Goal: Transaction & Acquisition: Purchase product/service

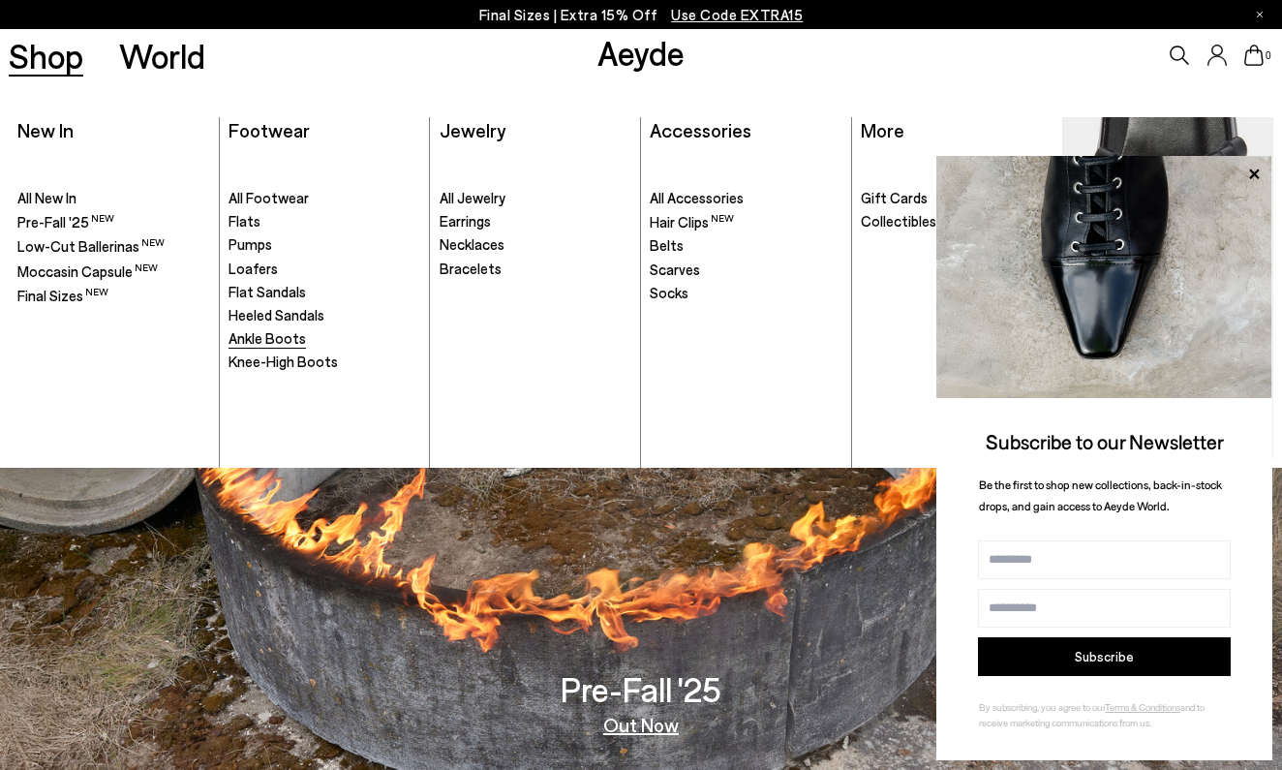
click at [265, 337] on span "Ankle Boots" at bounding box center [267, 337] width 77 height 17
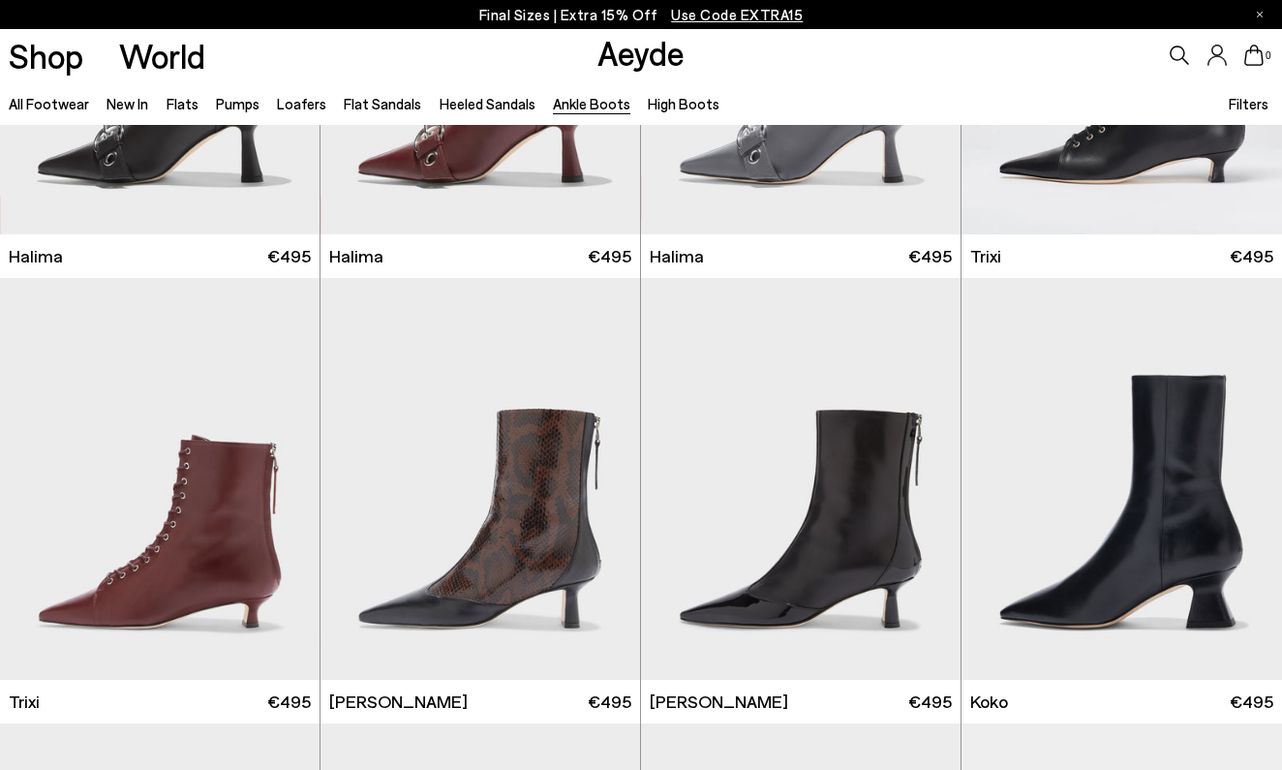
scroll to position [371, 0]
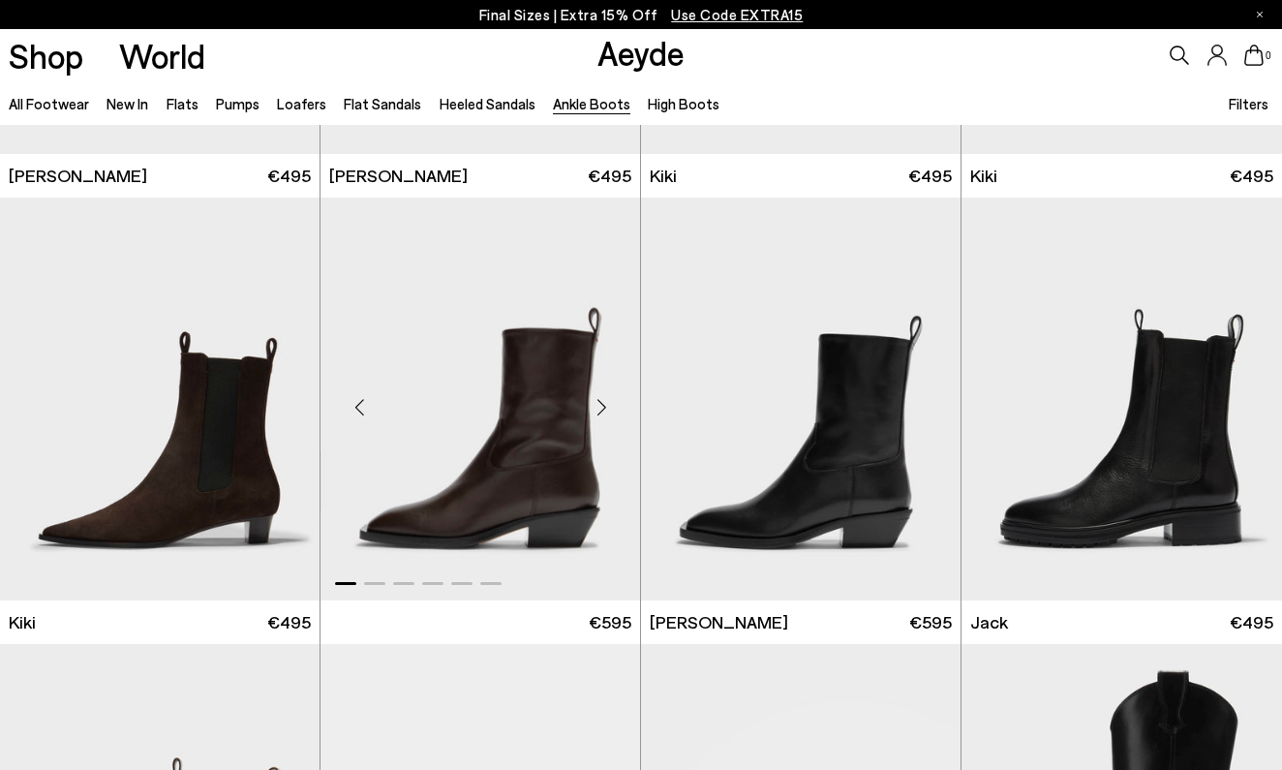
scroll to position [2627, 0]
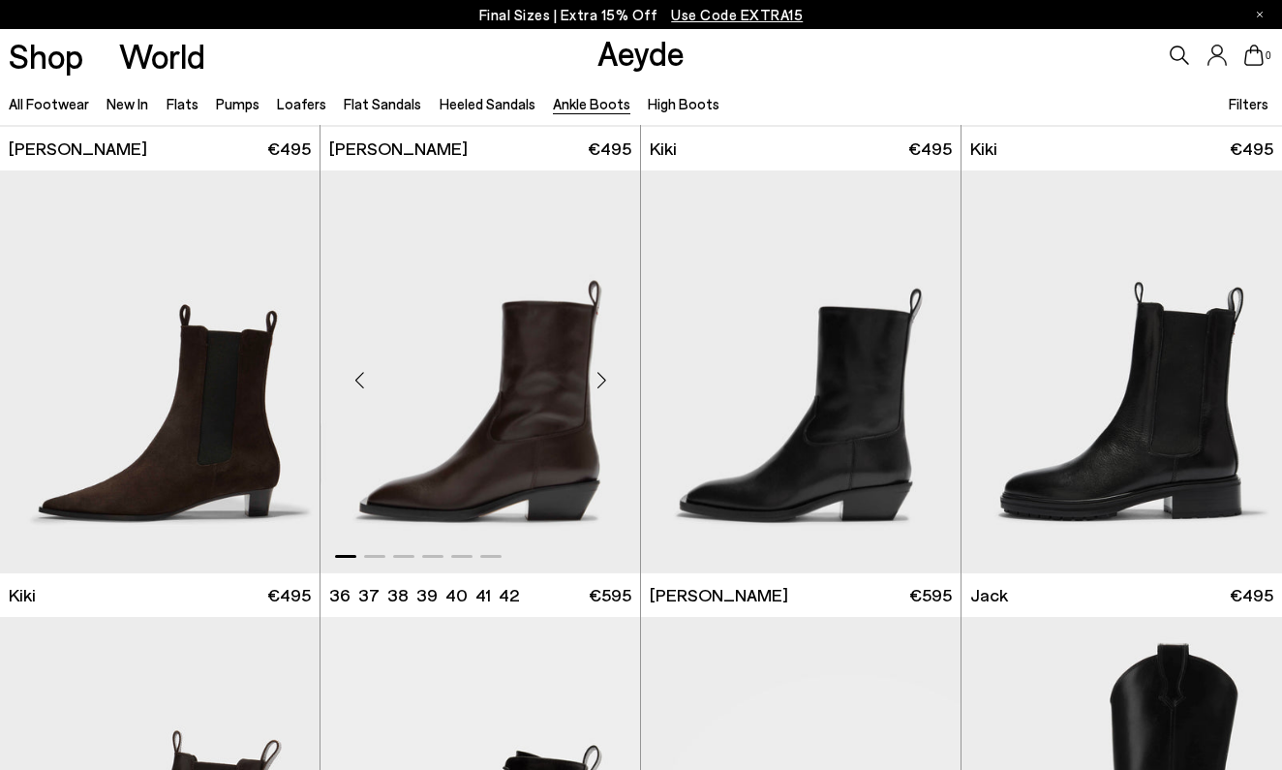
click at [598, 381] on div "Next slide" at bounding box center [601, 380] width 58 height 58
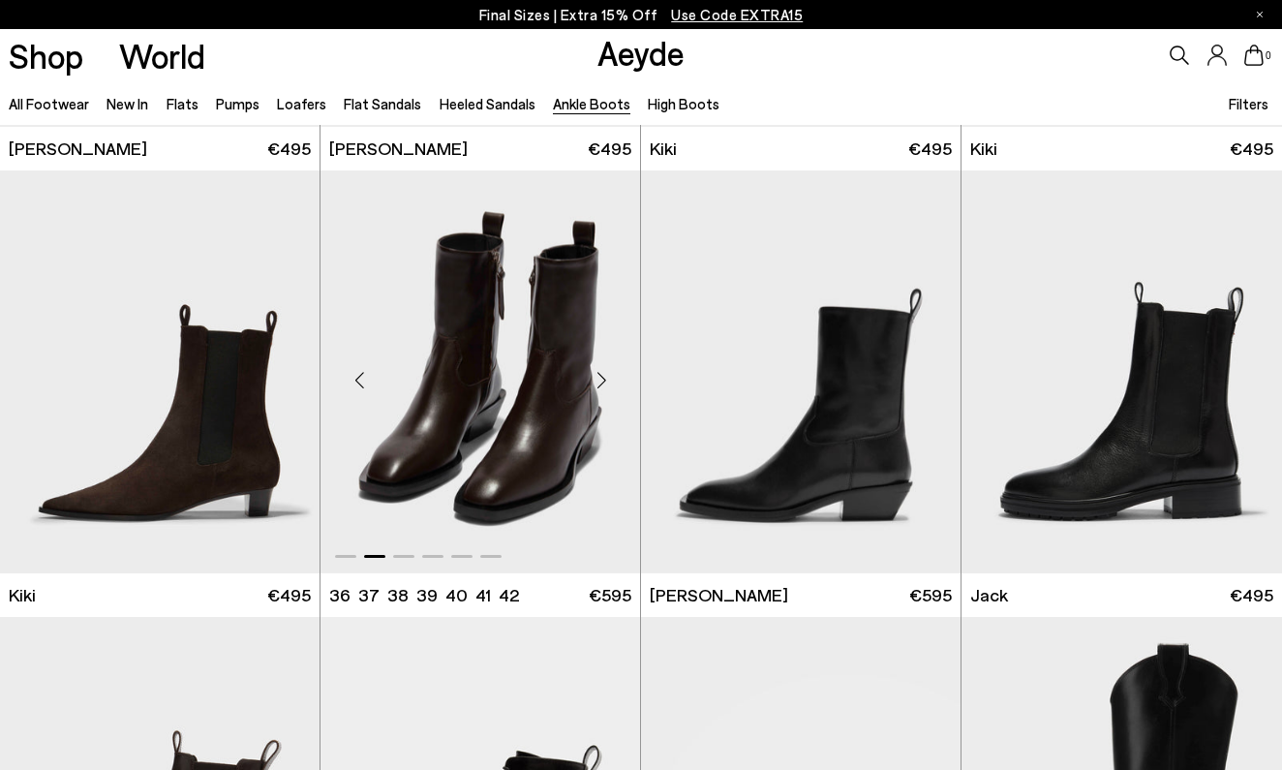
click at [598, 381] on div "Next slide" at bounding box center [601, 380] width 58 height 58
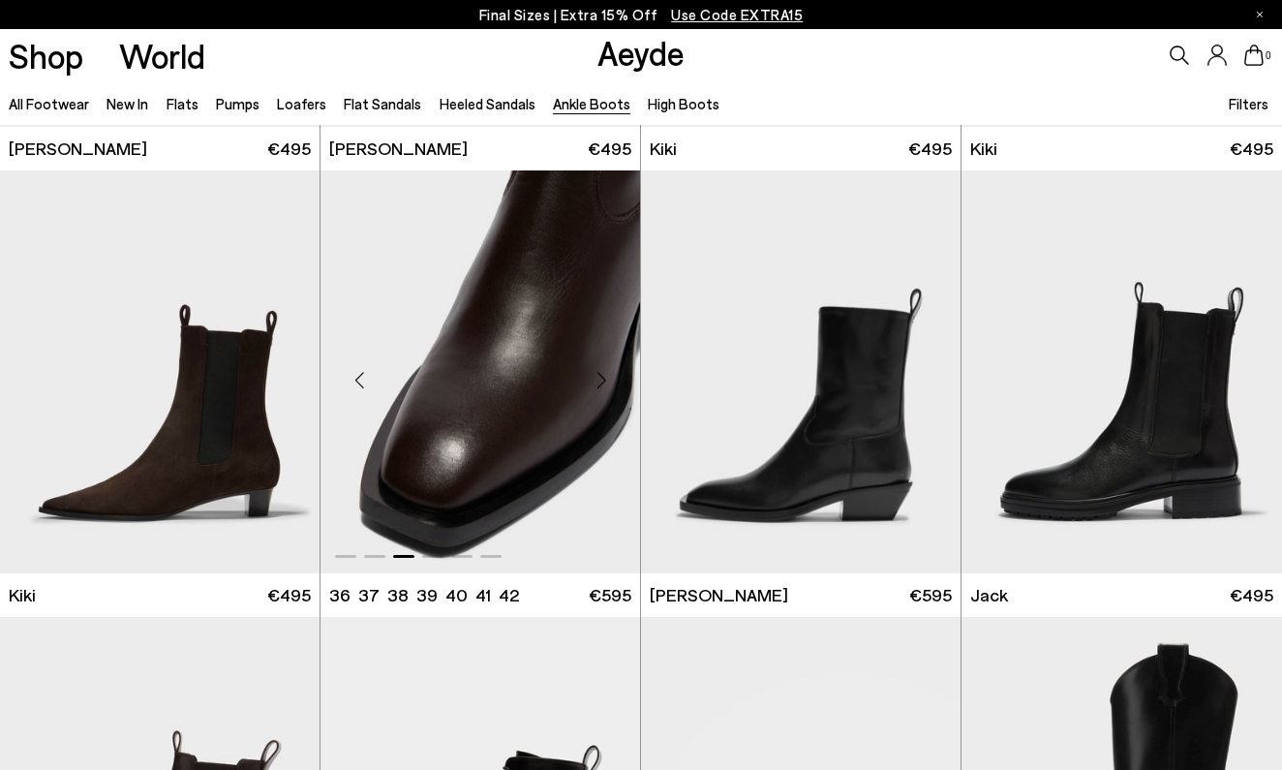
click at [598, 381] on div "Next slide" at bounding box center [601, 380] width 58 height 58
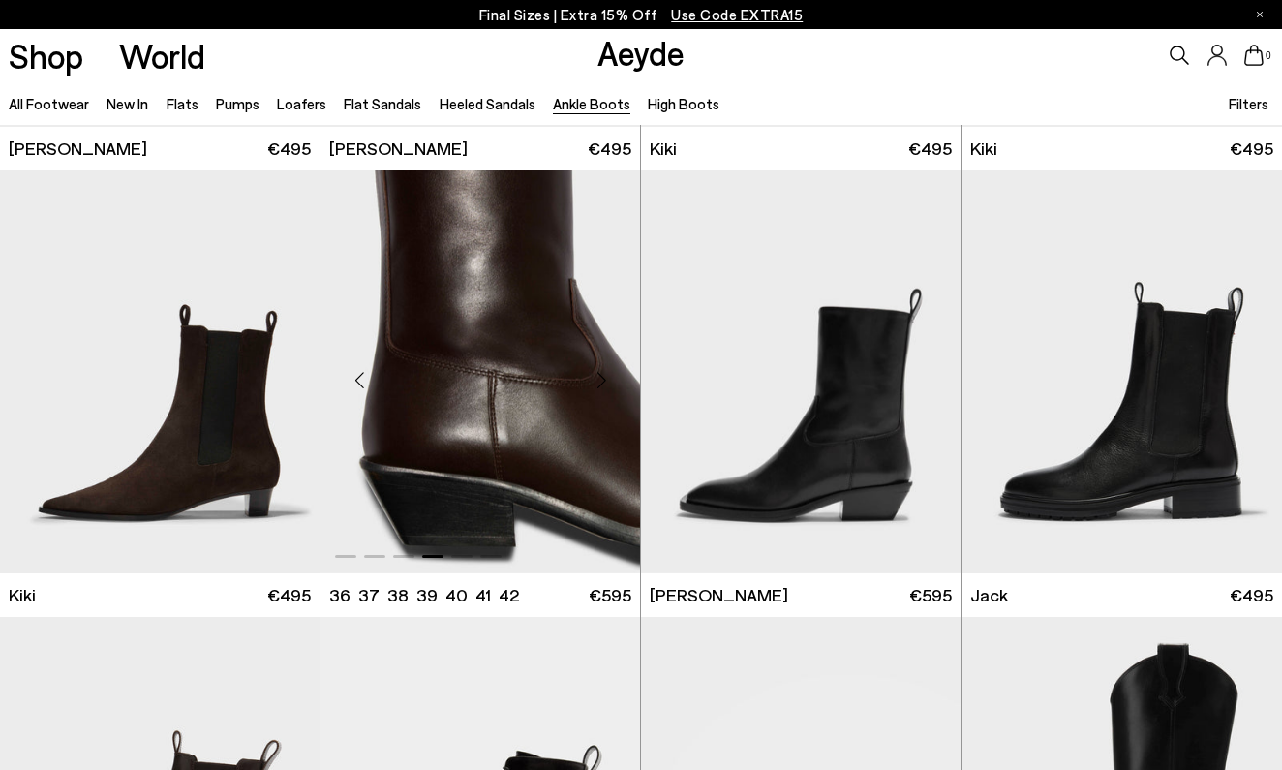
click at [598, 381] on div "Next slide" at bounding box center [601, 380] width 58 height 58
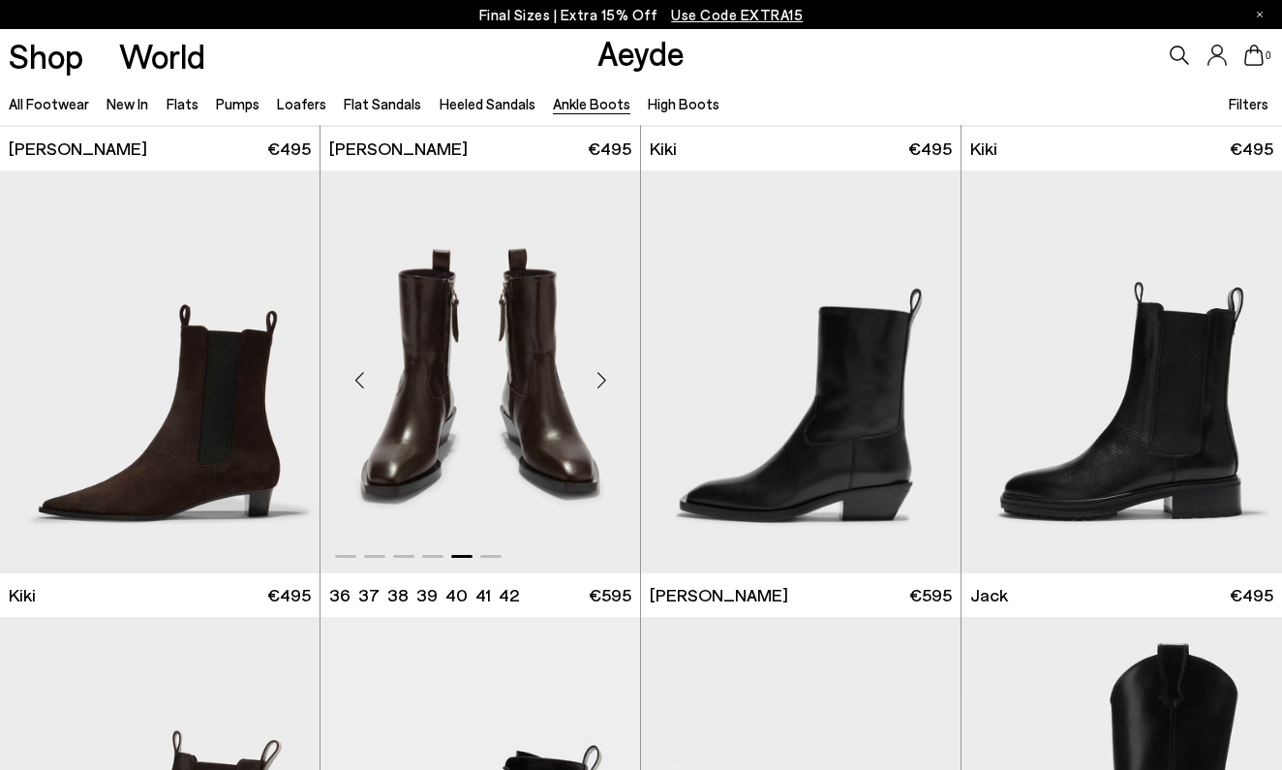
click at [598, 381] on div "Next slide" at bounding box center [601, 380] width 58 height 58
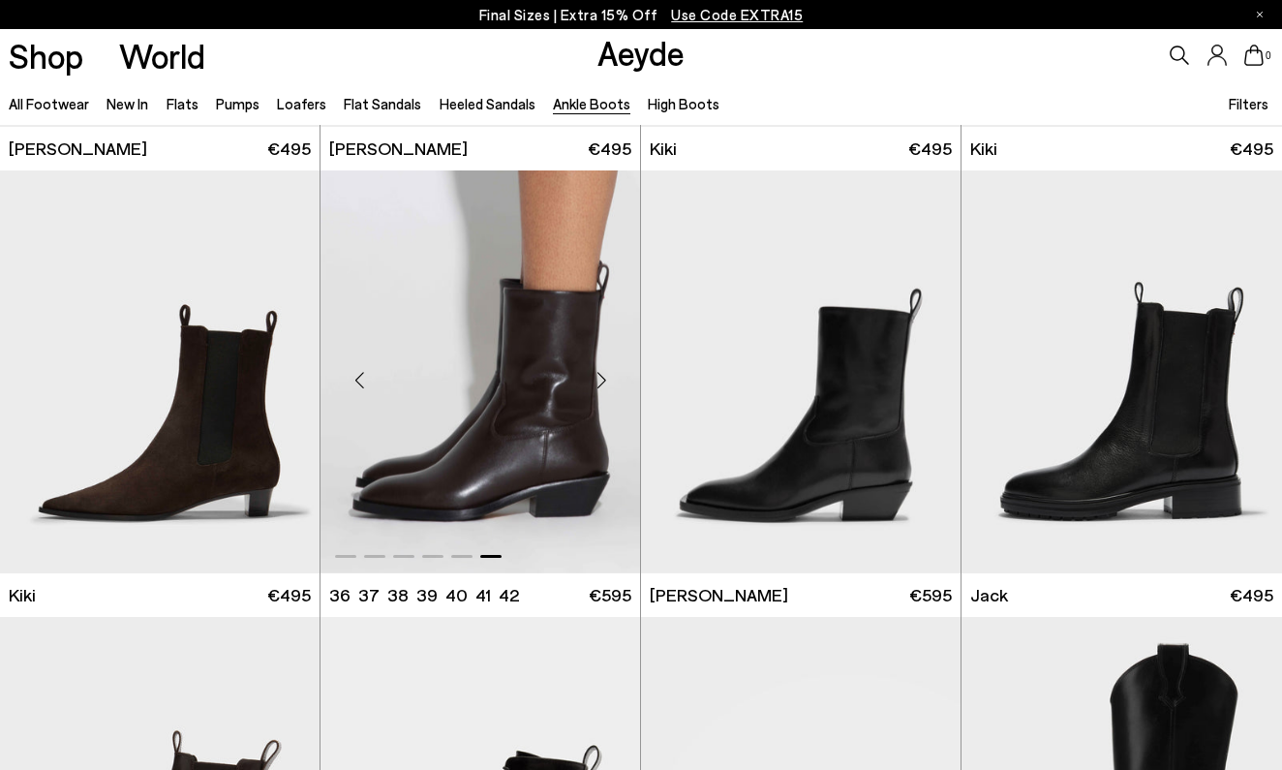
click at [598, 381] on div "Next slide" at bounding box center [601, 380] width 58 height 58
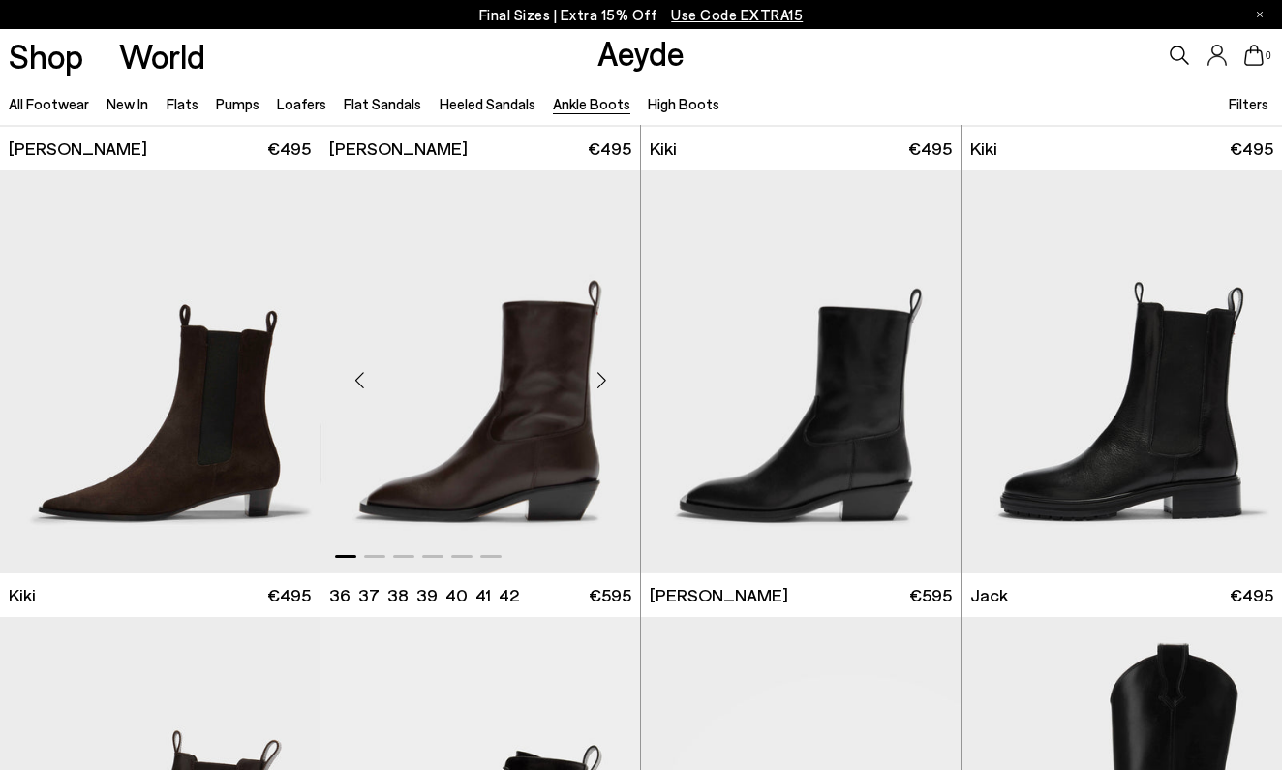
click at [598, 381] on div "Next slide" at bounding box center [601, 380] width 58 height 58
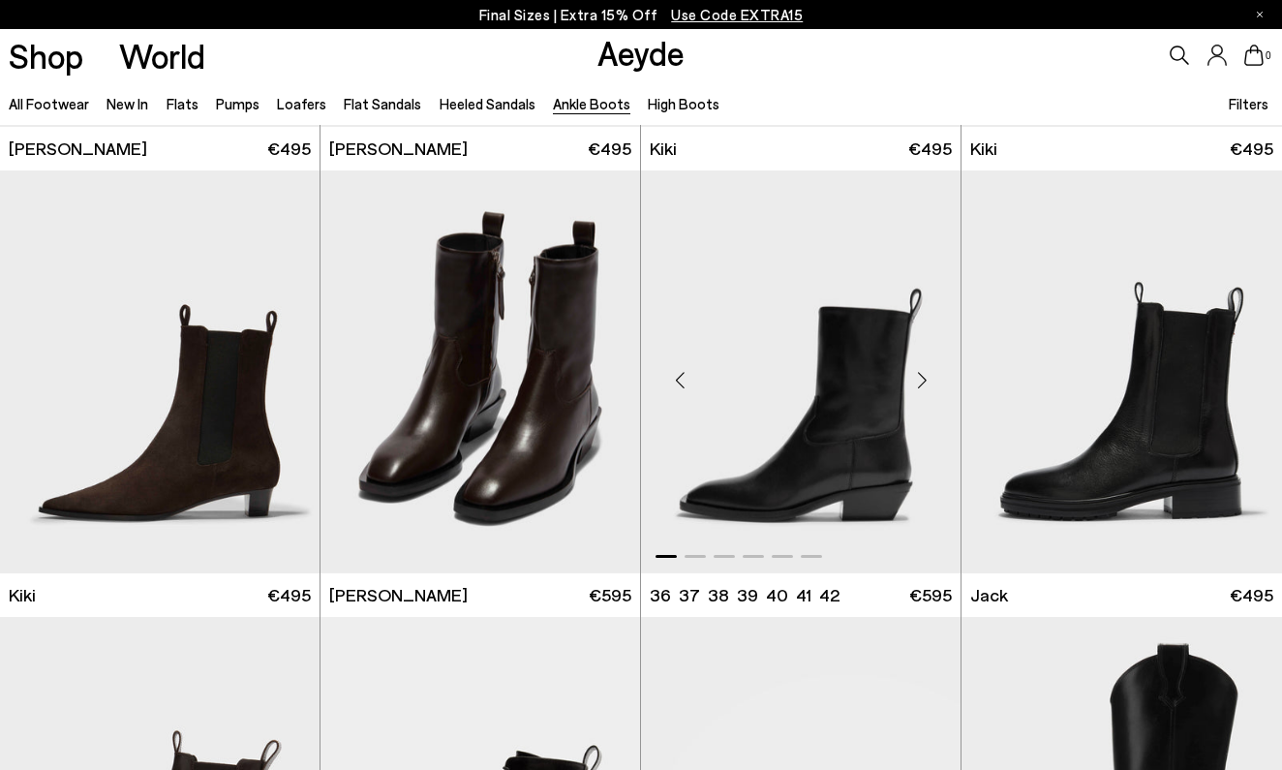
click at [820, 410] on img "1 / 6" at bounding box center [801, 371] width 320 height 402
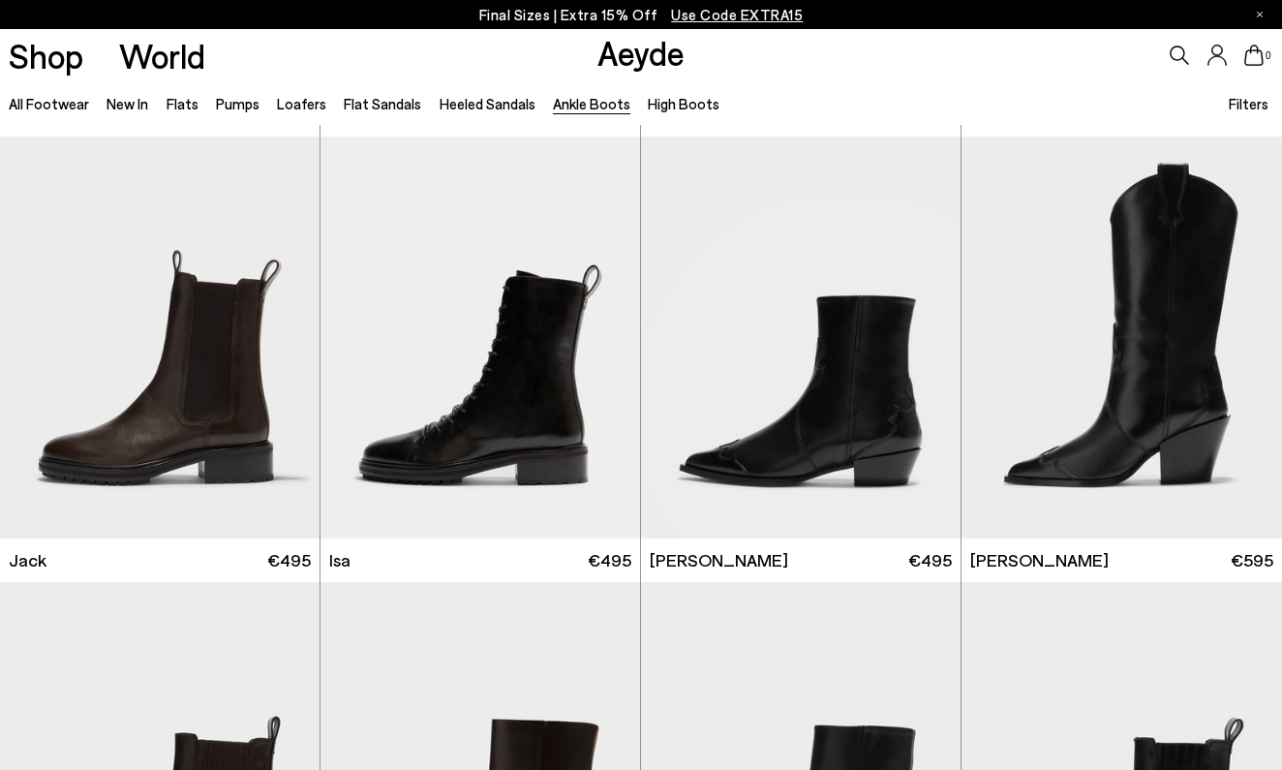
scroll to position [3153, 0]
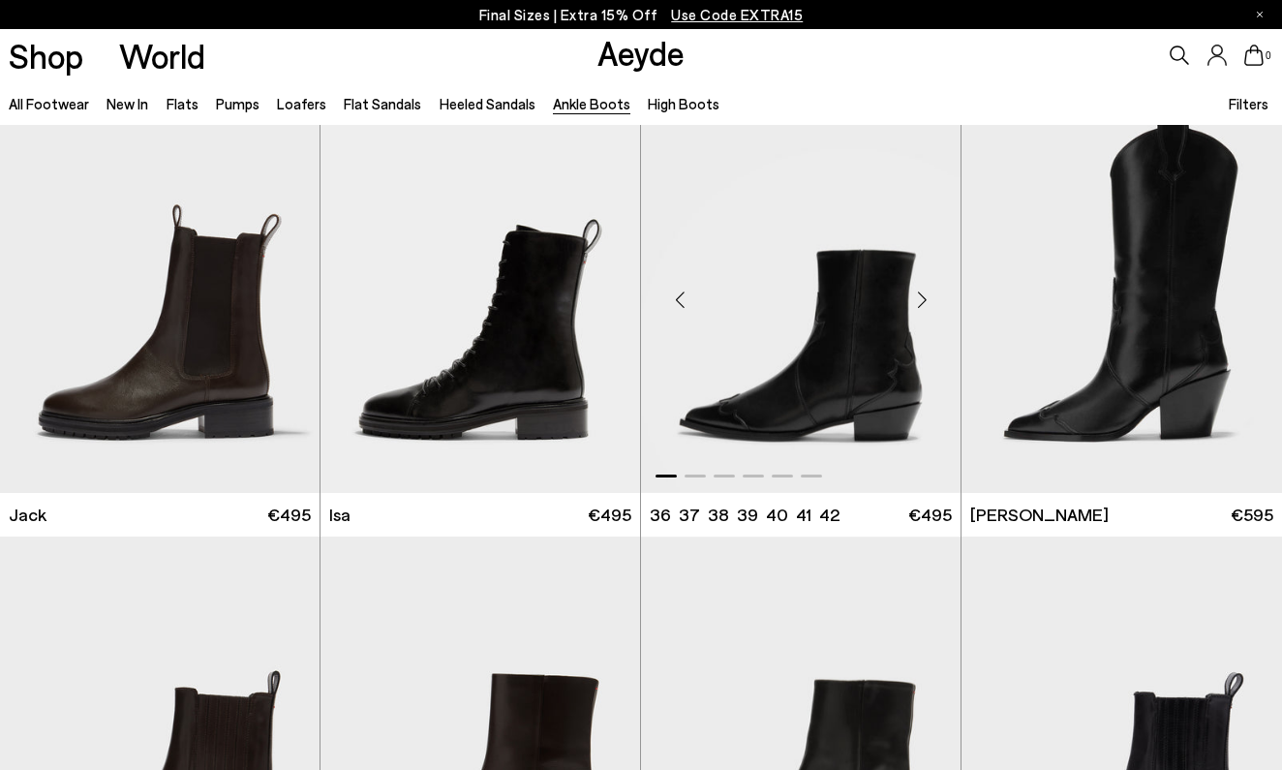
click at [853, 408] on img "1 / 6" at bounding box center [801, 292] width 320 height 402
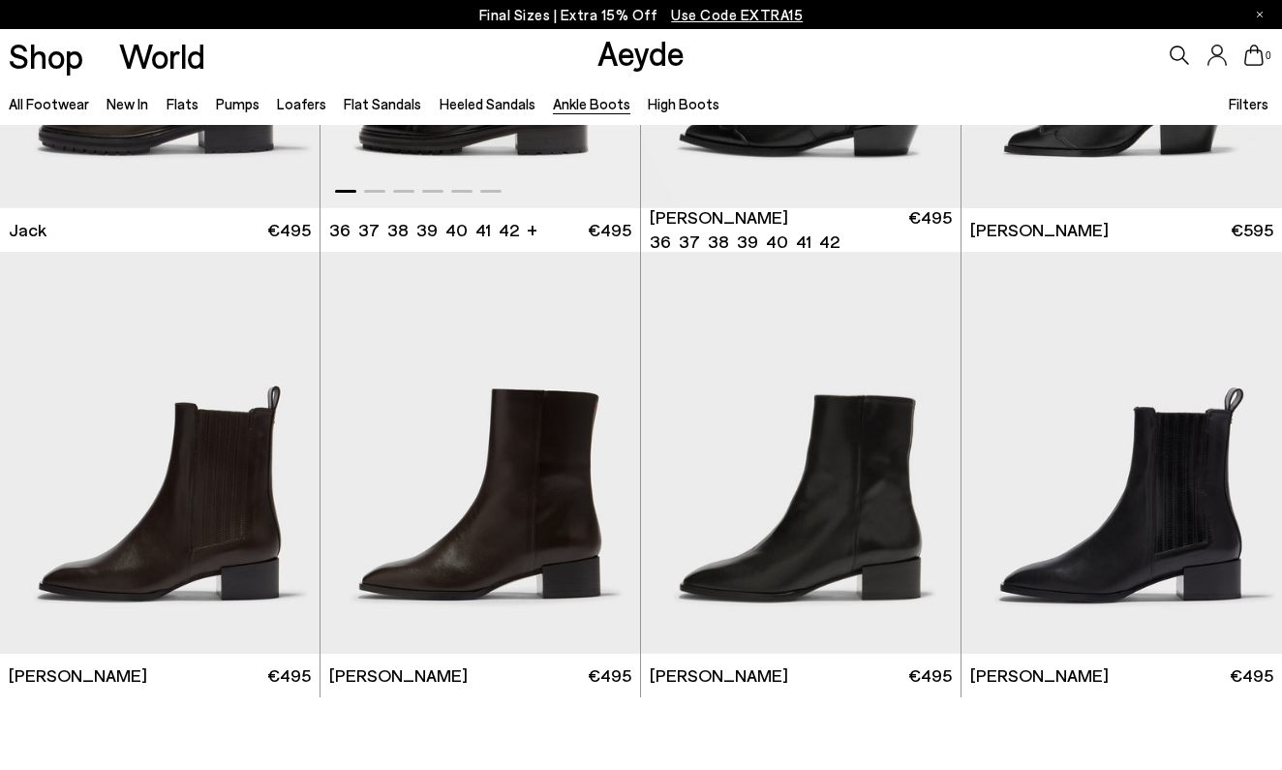
scroll to position [3507, 0]
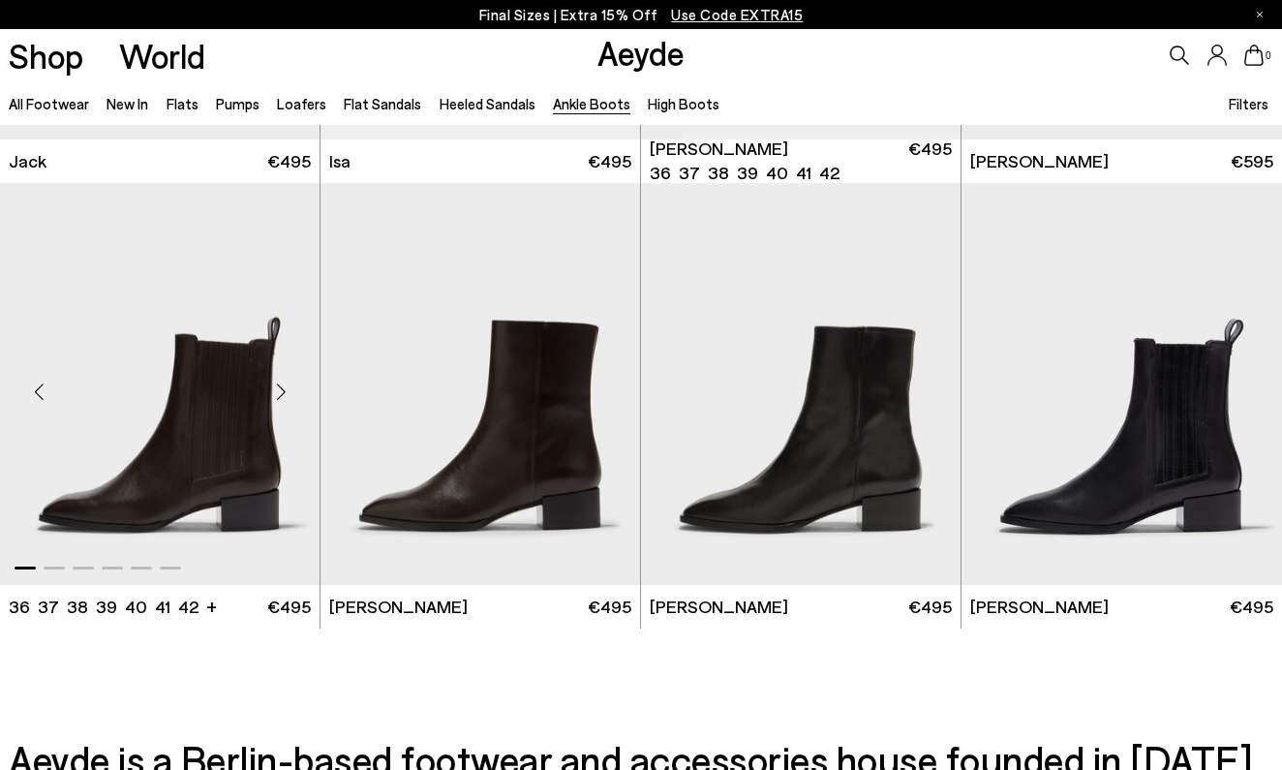
click at [278, 393] on div "Next slide" at bounding box center [281, 391] width 58 height 58
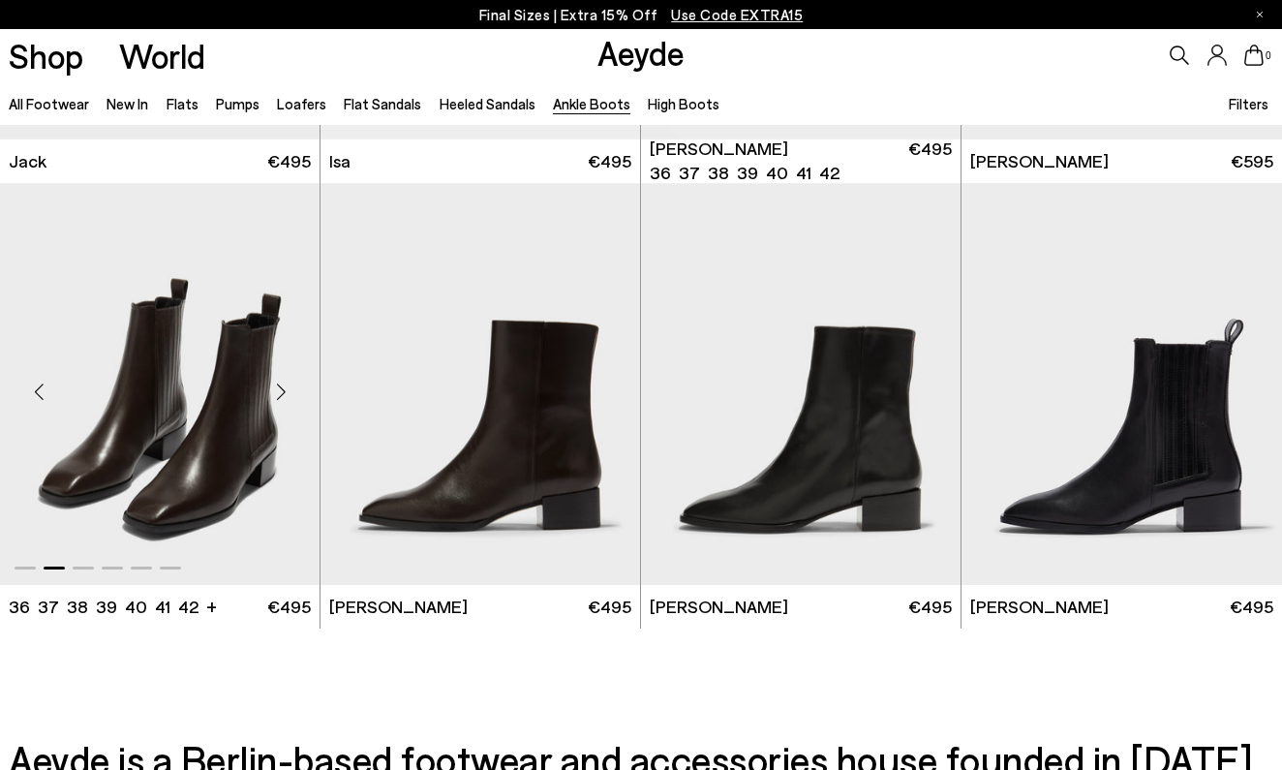
click at [278, 393] on div "Next slide" at bounding box center [281, 391] width 58 height 58
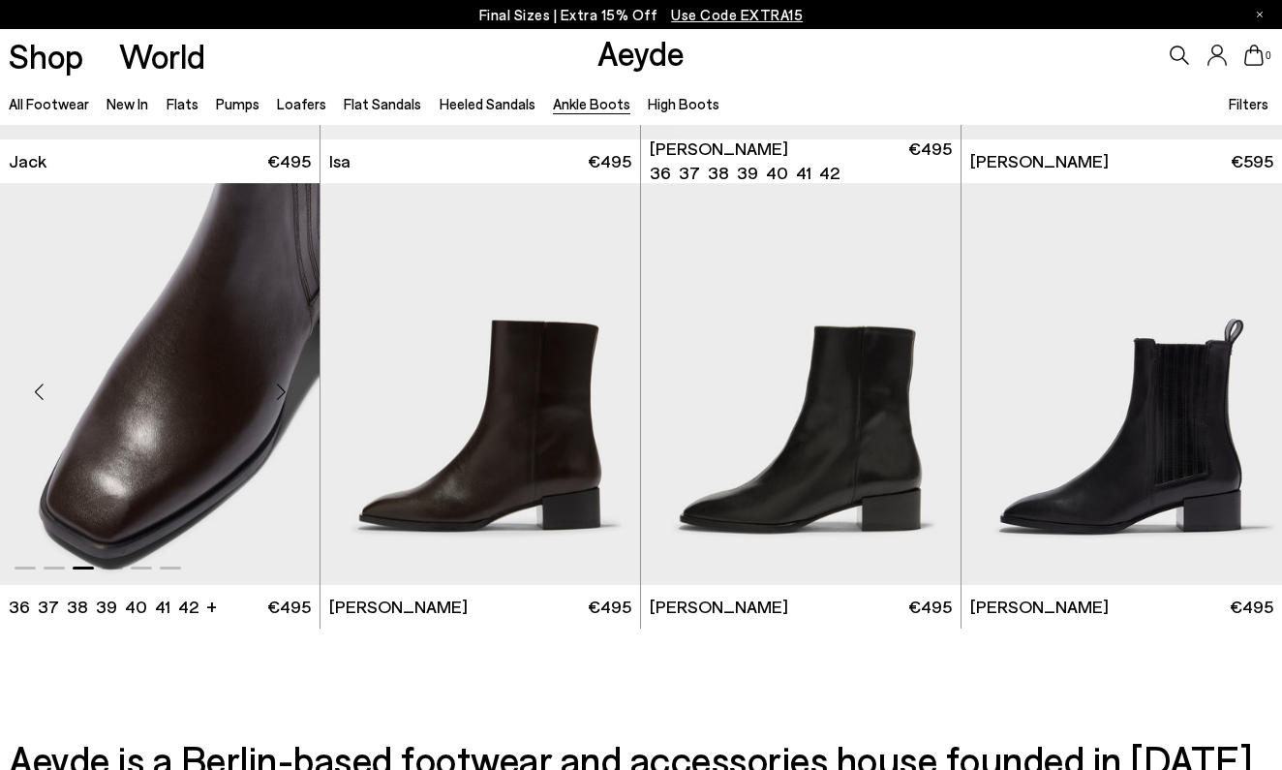
click at [278, 393] on div "Next slide" at bounding box center [281, 391] width 58 height 58
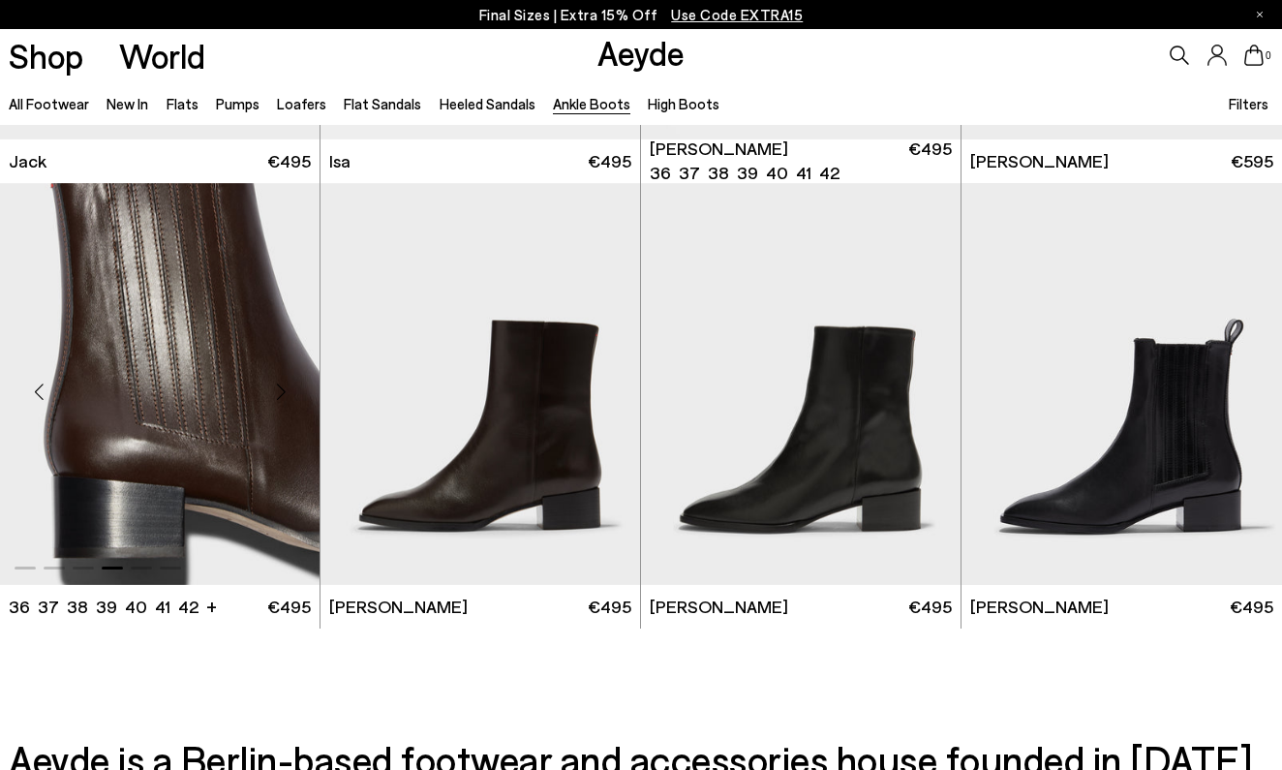
click at [278, 393] on div "Next slide" at bounding box center [281, 391] width 58 height 58
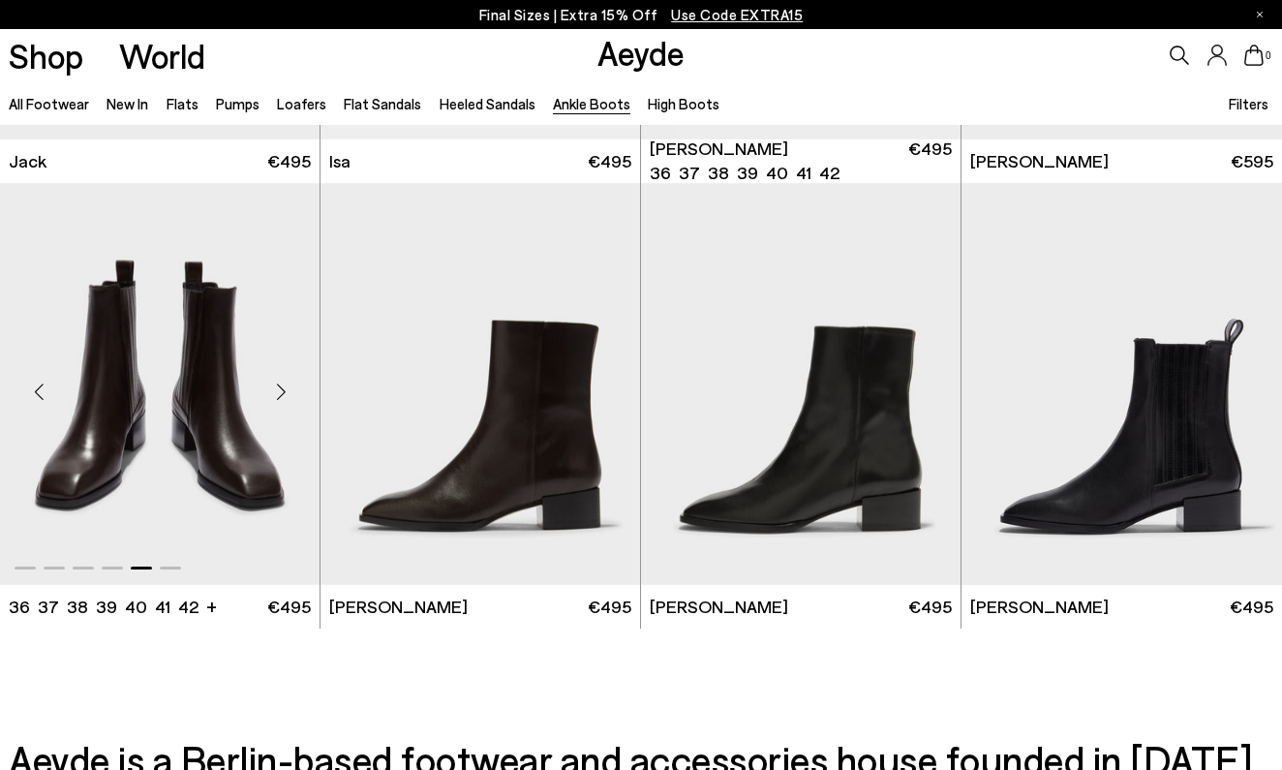
click at [282, 395] on div "Next slide" at bounding box center [281, 391] width 58 height 58
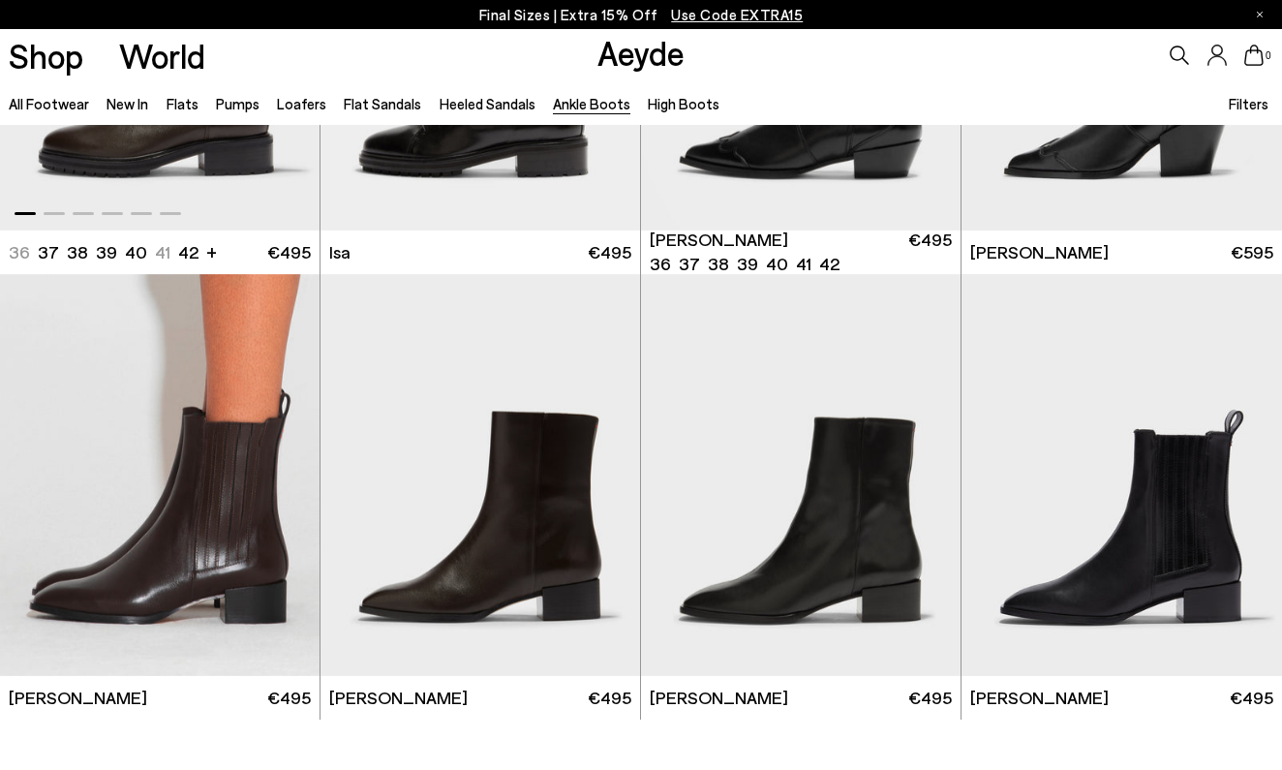
scroll to position [3428, 0]
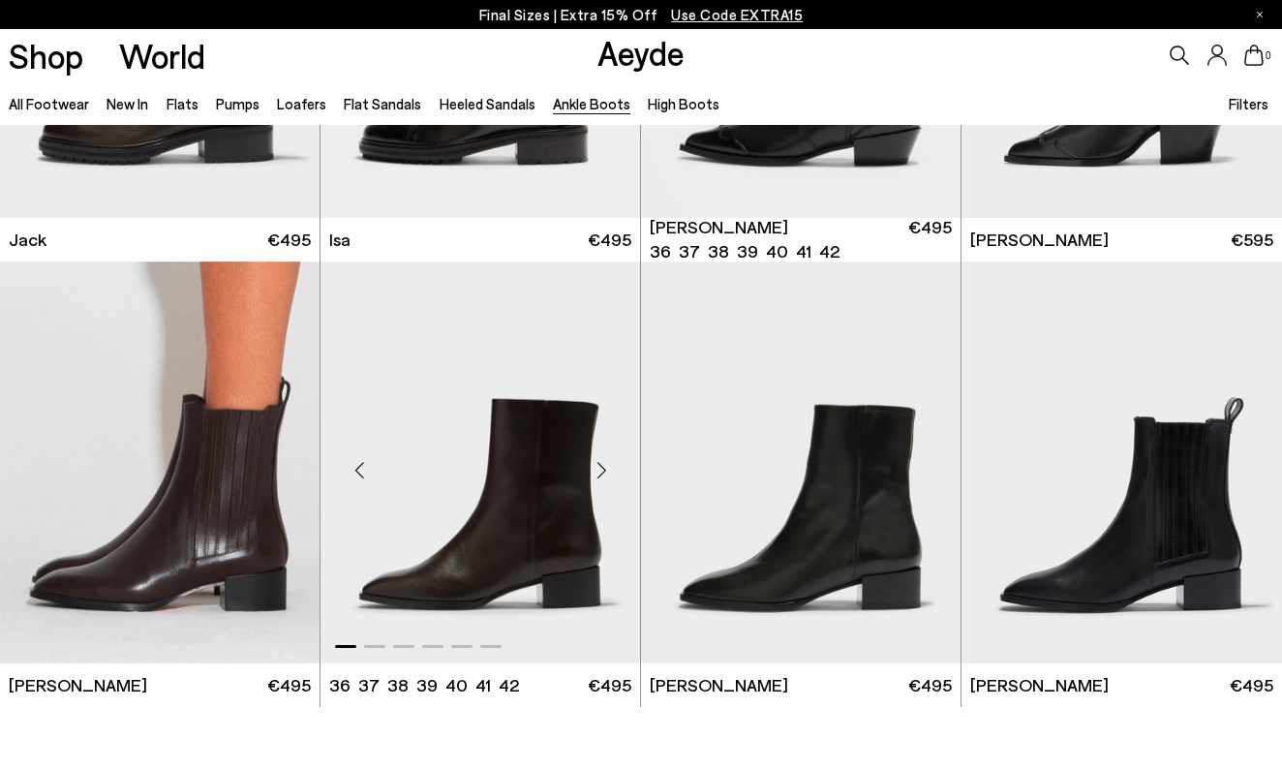
click at [604, 465] on div "Next slide" at bounding box center [601, 470] width 58 height 58
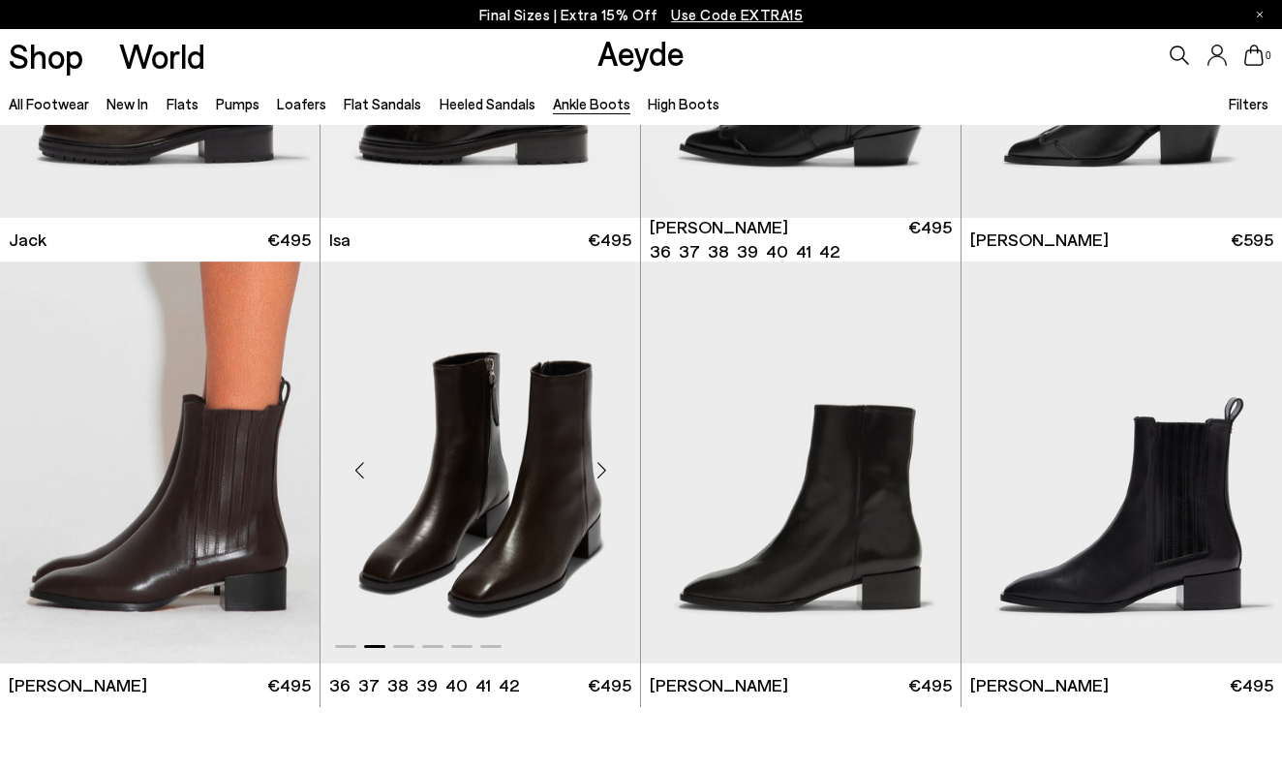
click at [603, 466] on div "Next slide" at bounding box center [601, 470] width 58 height 58
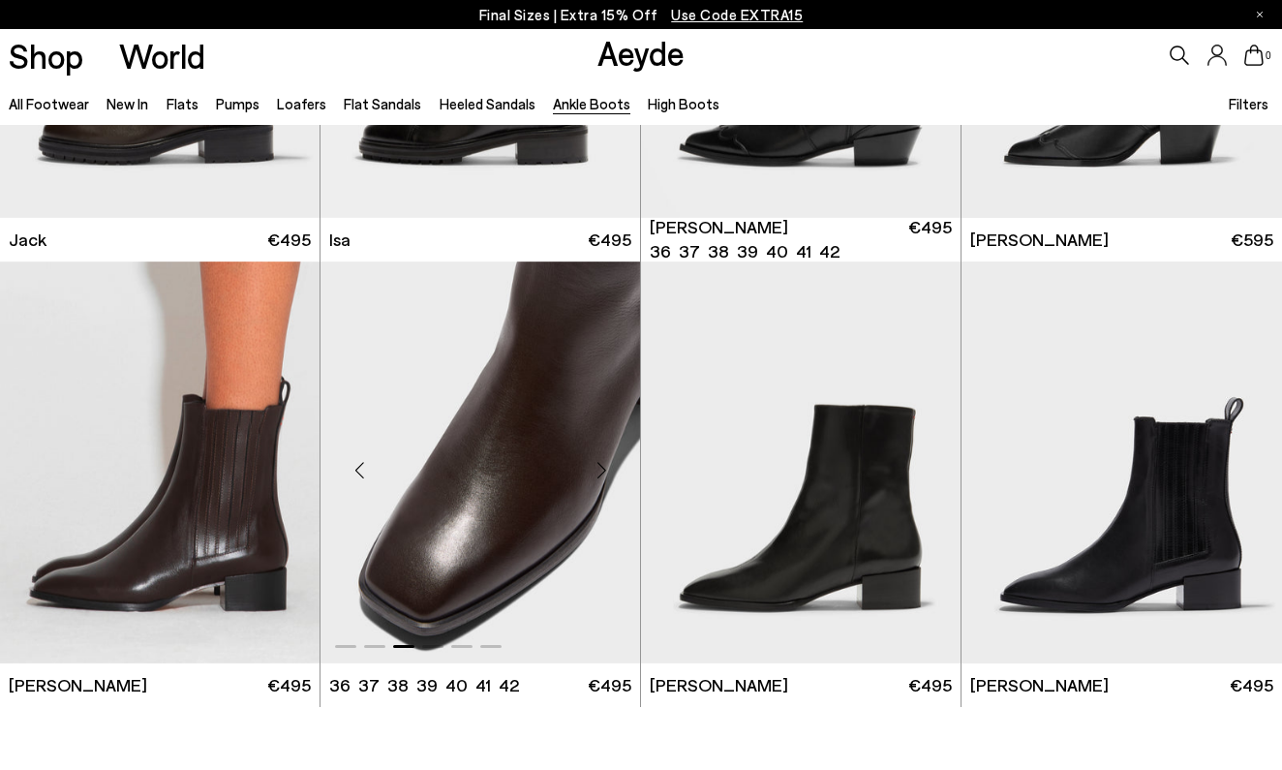
click at [603, 466] on div "Next slide" at bounding box center [601, 470] width 58 height 58
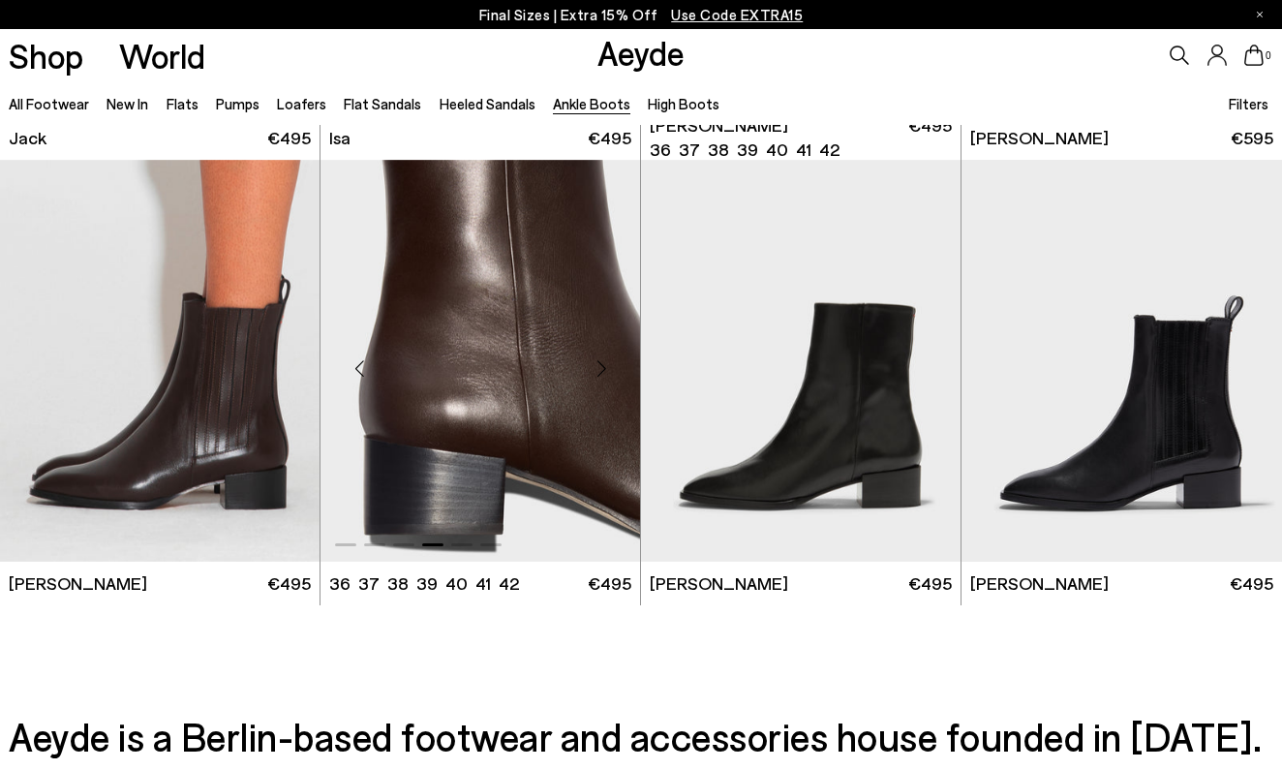
scroll to position [3559, 0]
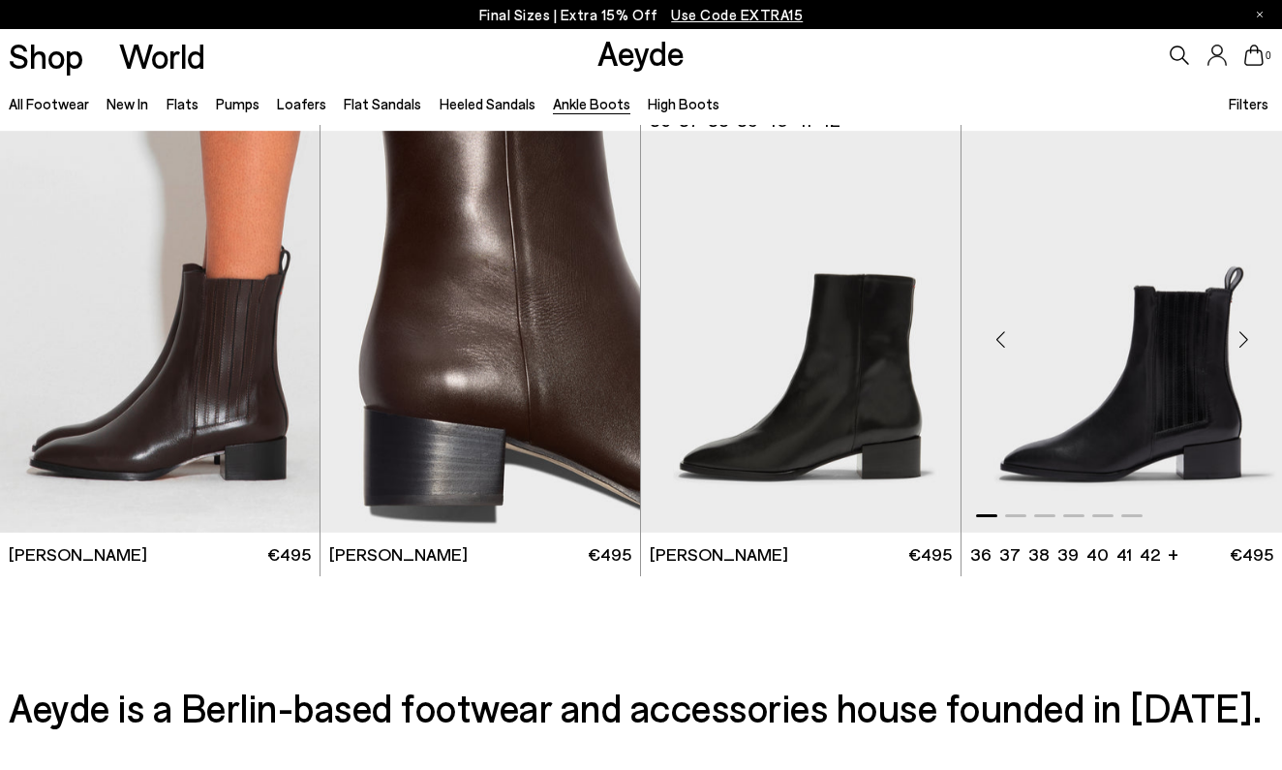
click at [1187, 341] on img "1 / 6" at bounding box center [1122, 332] width 321 height 402
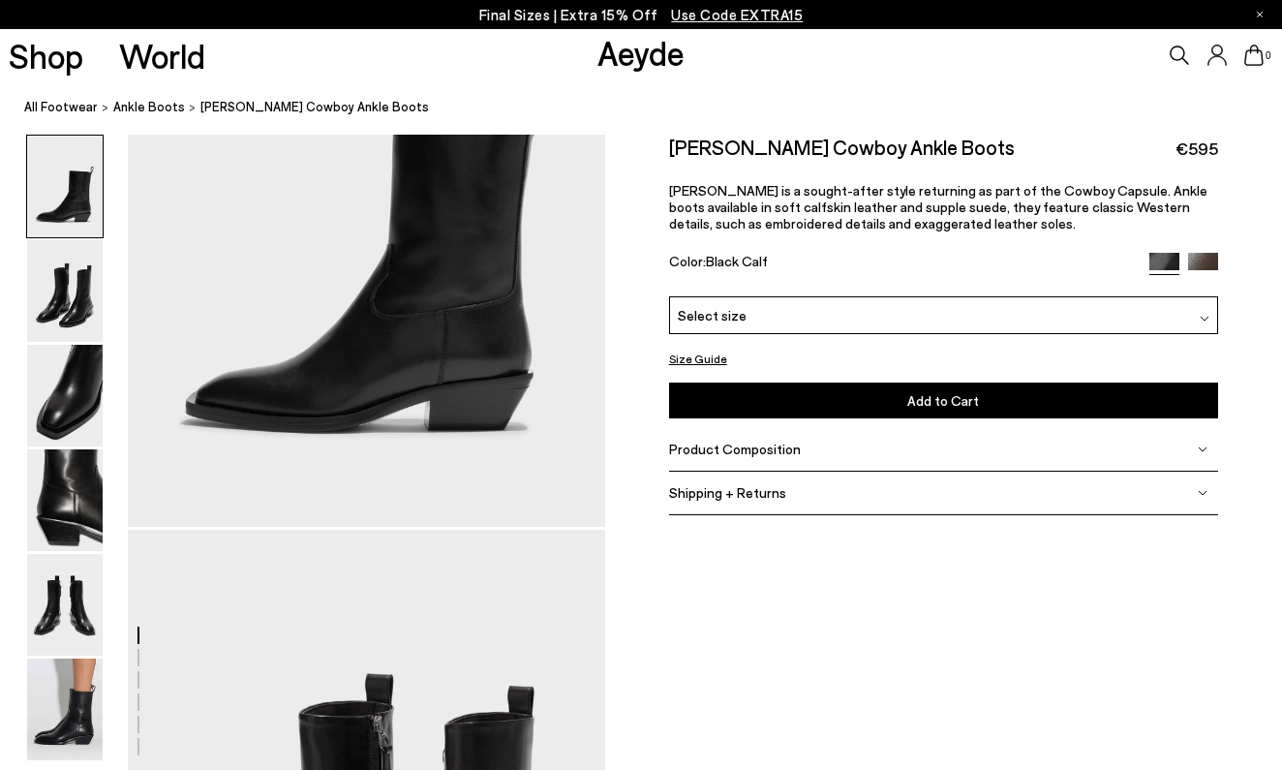
scroll to position [213, 2]
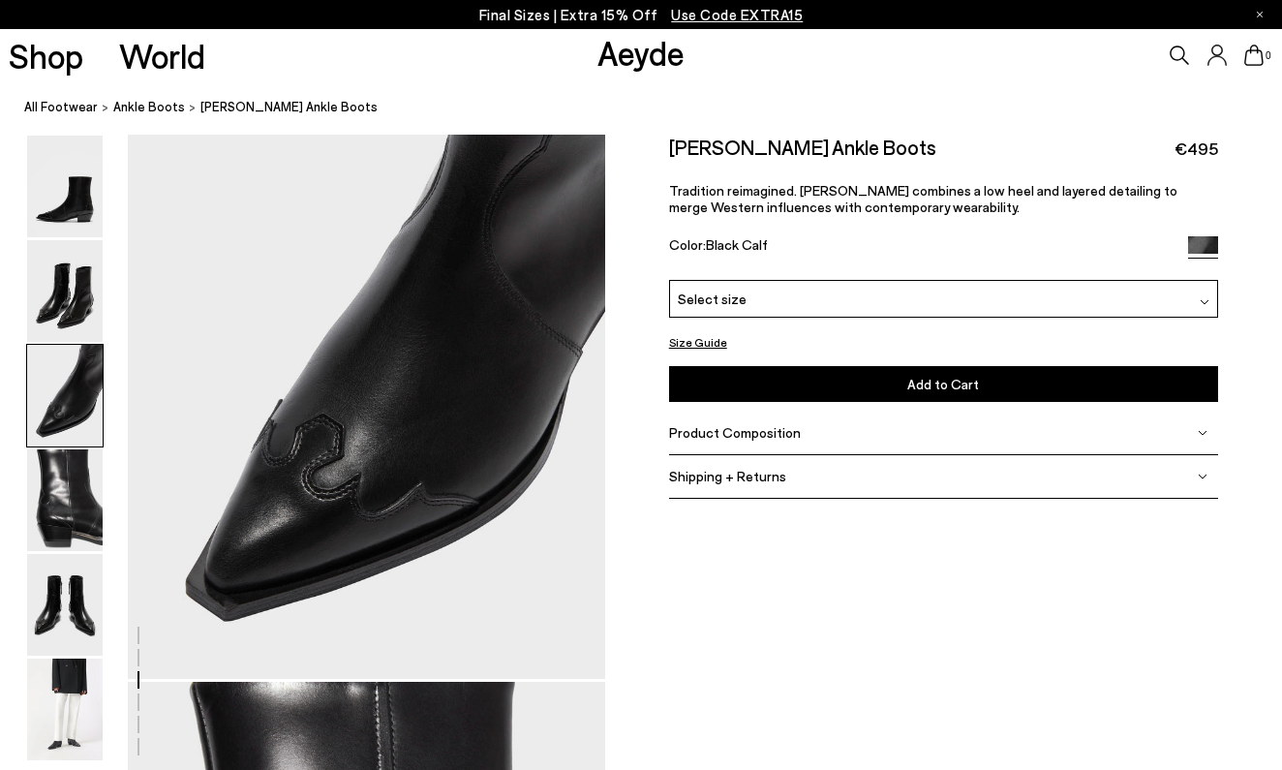
scroll to position [1403, 0]
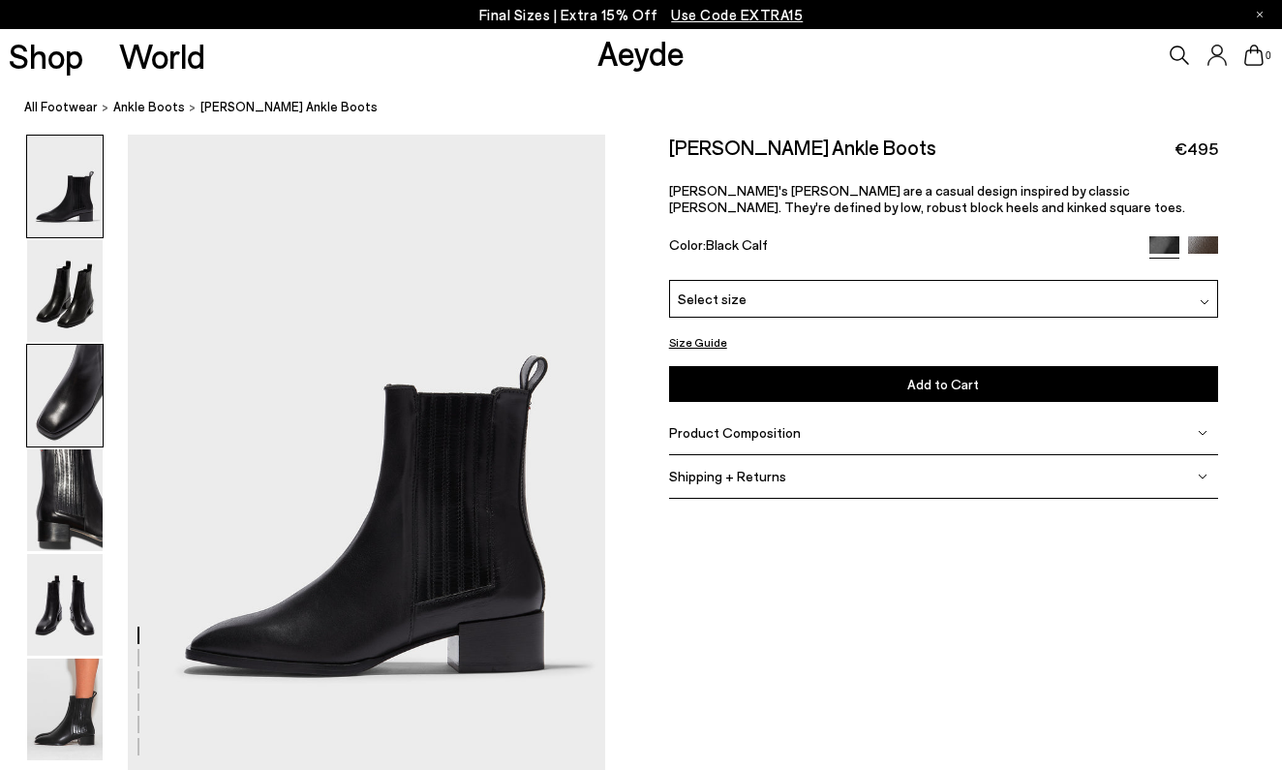
click at [77, 416] on img at bounding box center [65, 396] width 76 height 102
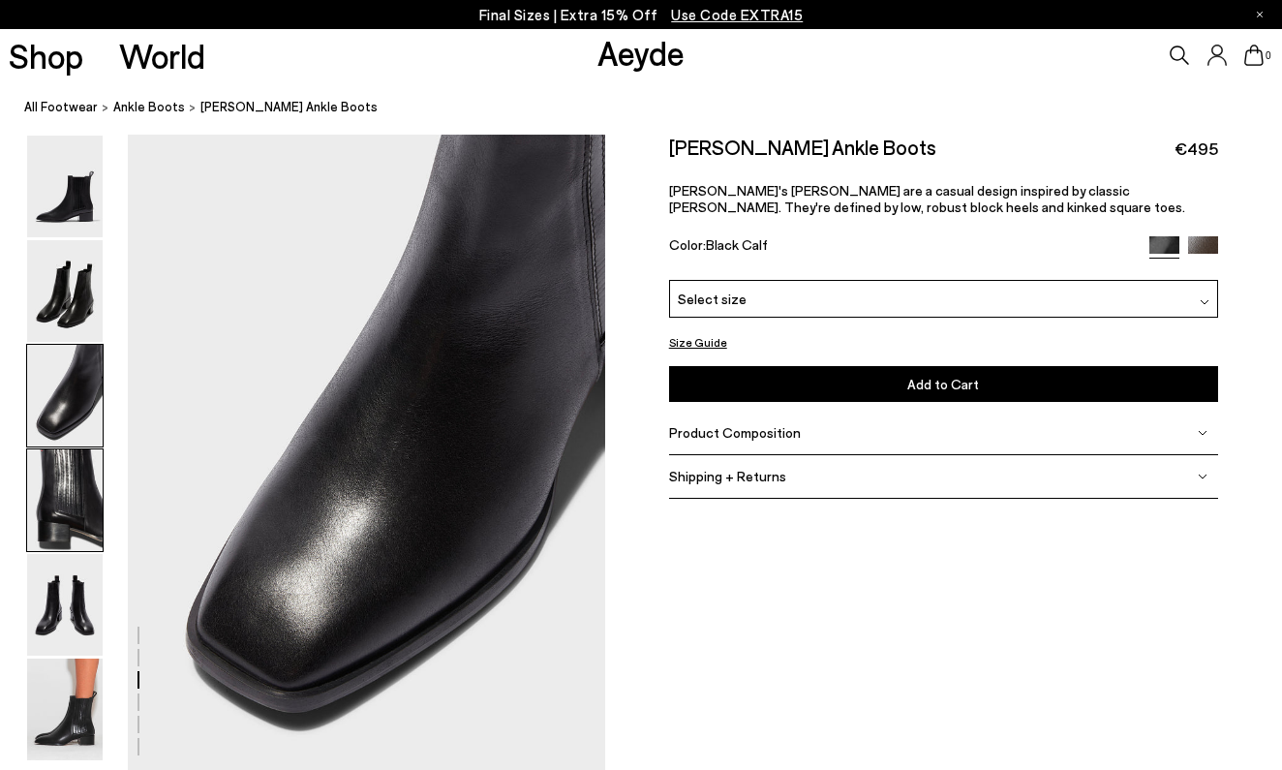
click at [77, 511] on img at bounding box center [65, 500] width 76 height 102
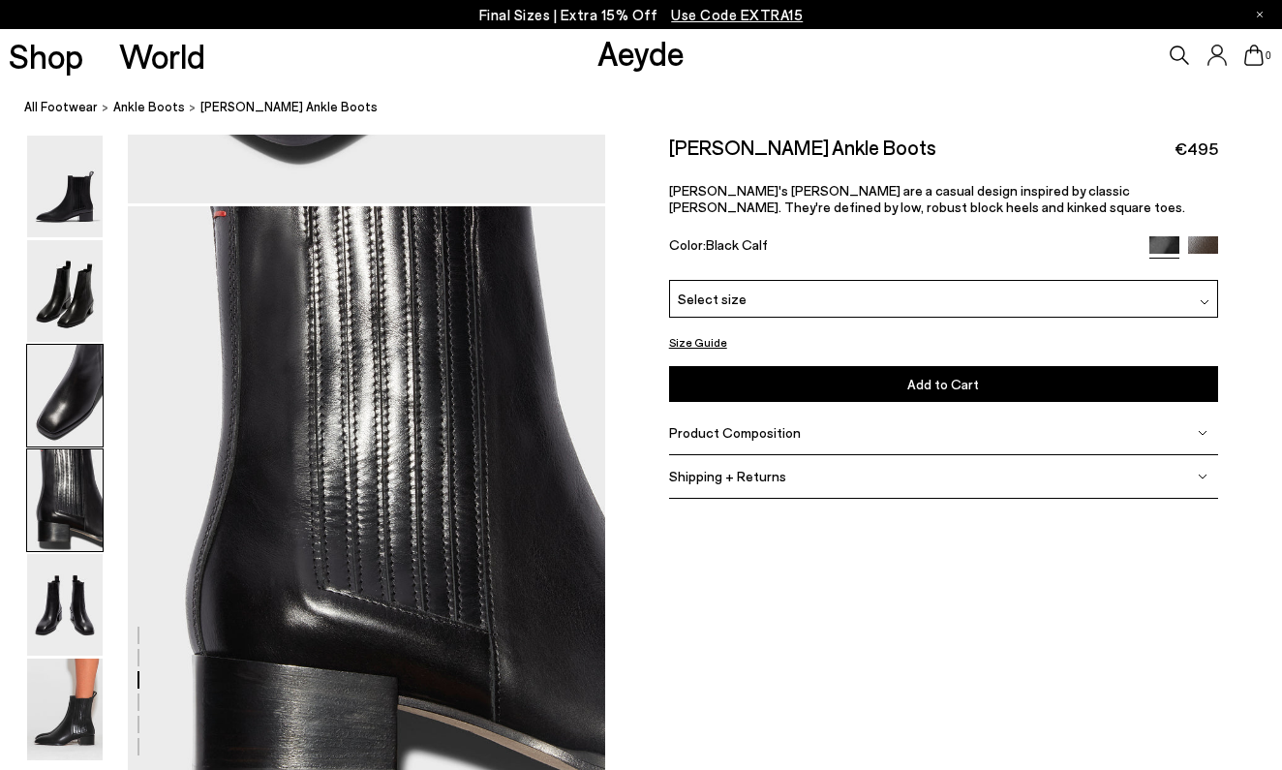
scroll to position [1918, 0]
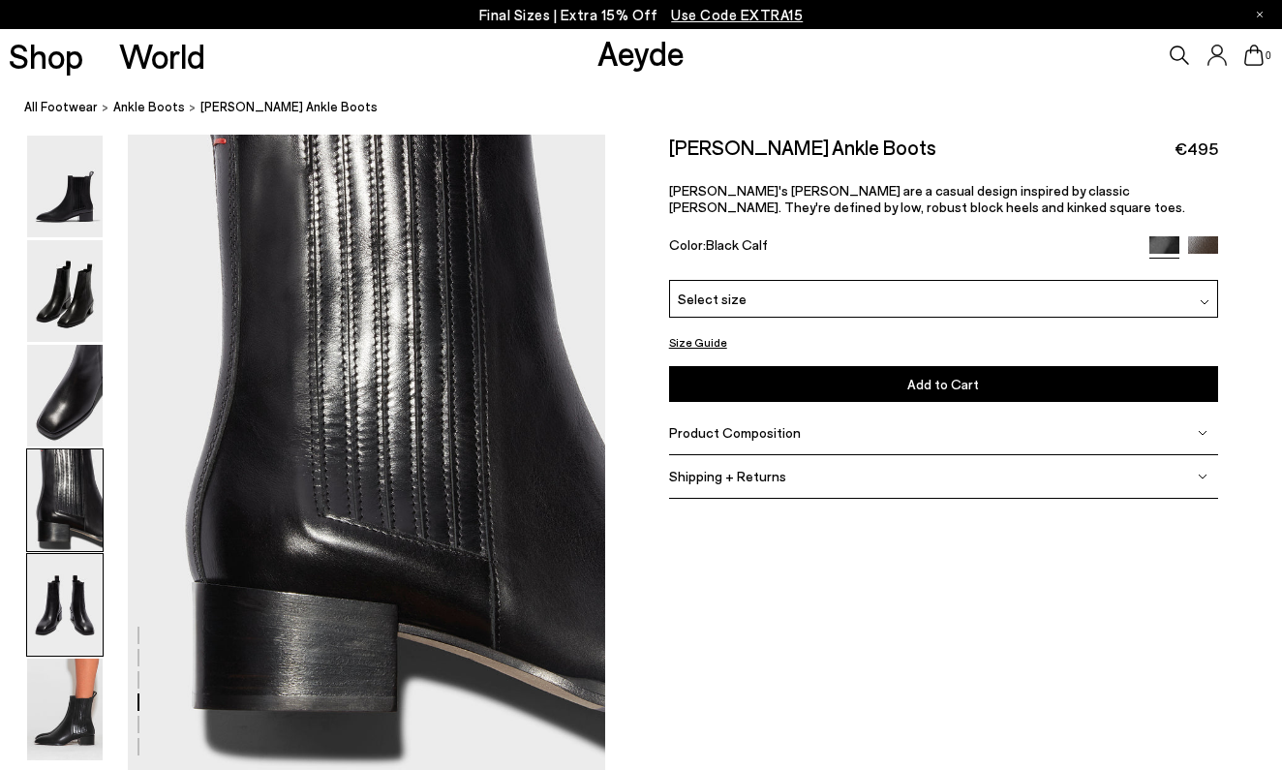
click at [71, 606] on img at bounding box center [65, 605] width 76 height 102
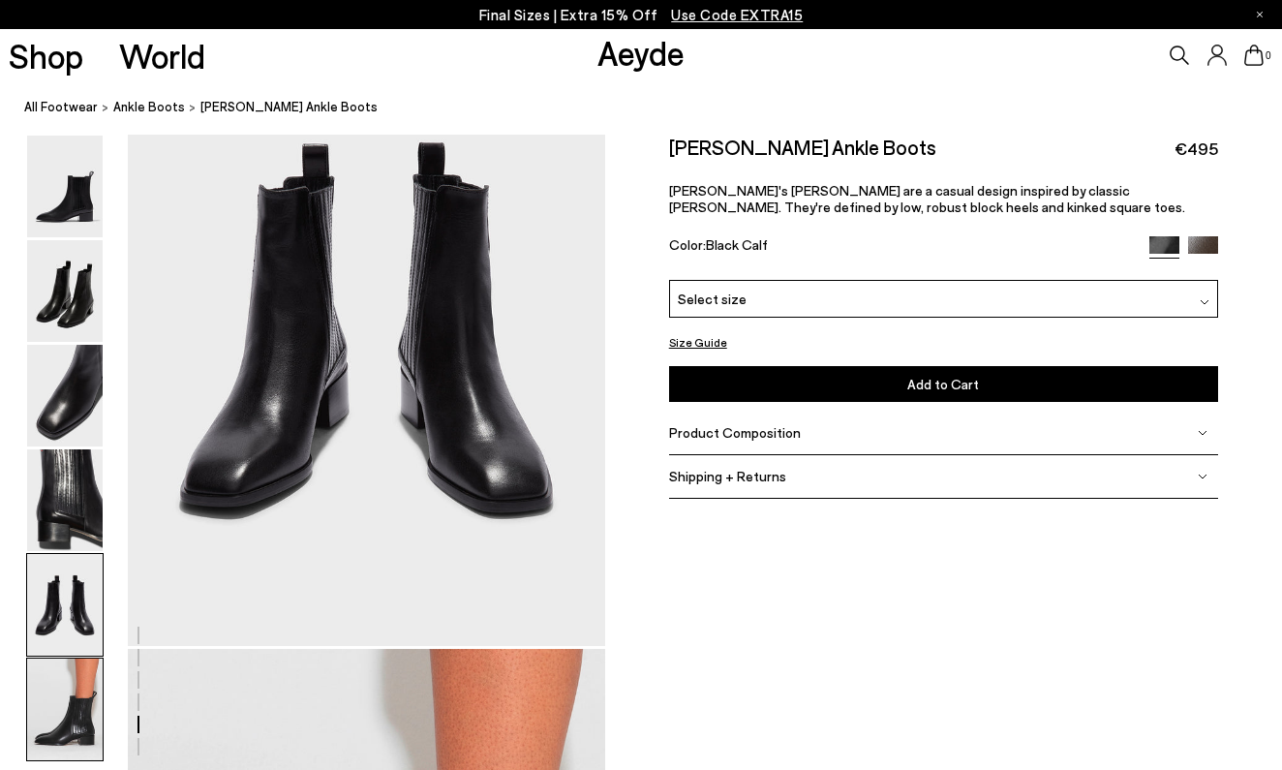
click at [52, 704] on img at bounding box center [65, 710] width 76 height 102
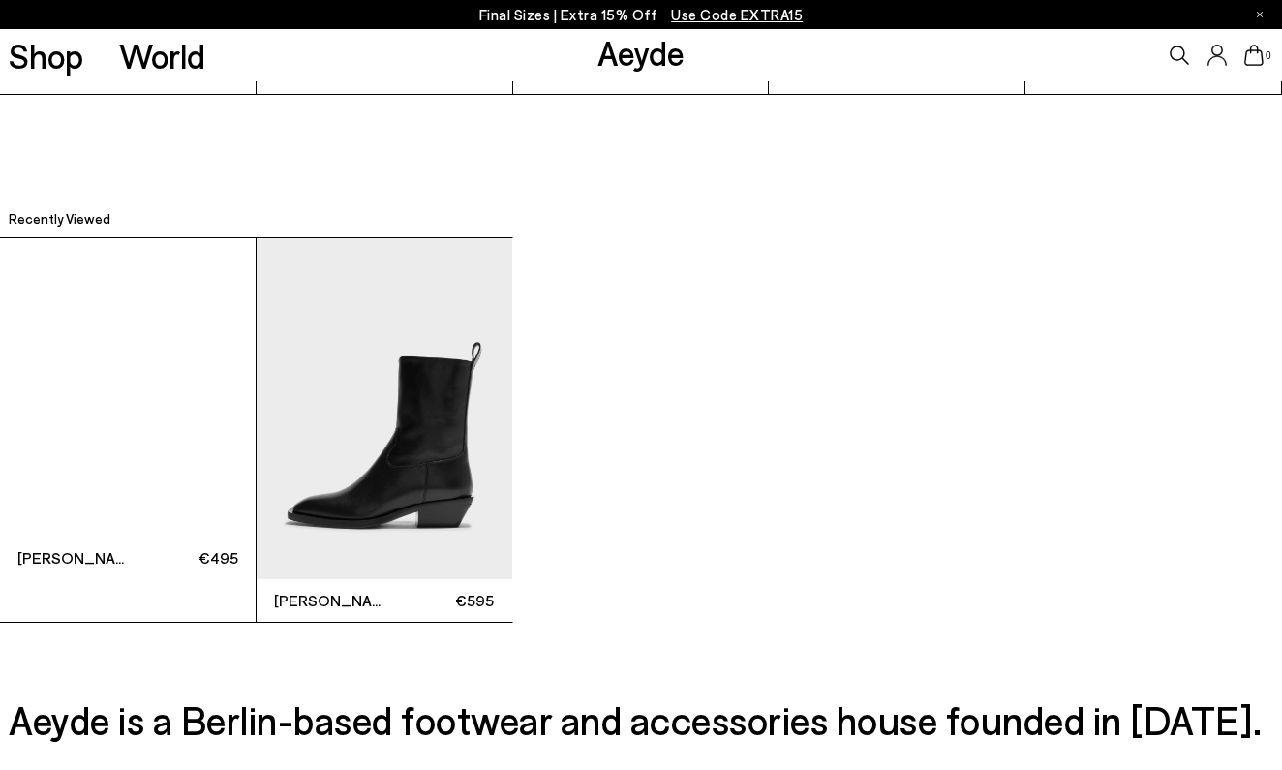
scroll to position [4645, 0]
